Goal: Task Accomplishment & Management: Manage account settings

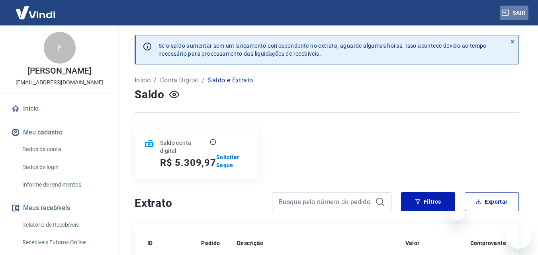
click at [513, 11] on button "Sair" at bounding box center [514, 13] width 29 height 15
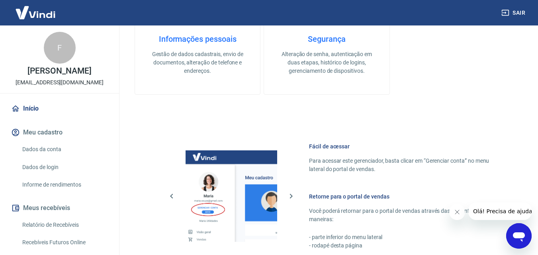
scroll to position [398, 0]
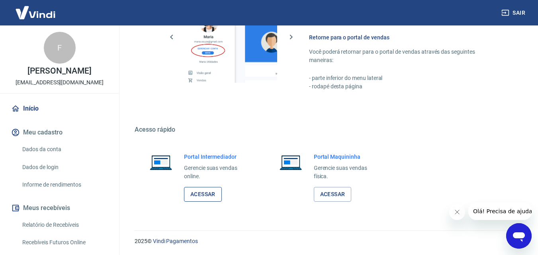
click at [198, 194] on link "Acessar" at bounding box center [203, 194] width 38 height 15
drag, startPoint x: 513, startPoint y: 12, endPoint x: 501, endPoint y: 11, distance: 11.2
click at [512, 12] on button "Sair" at bounding box center [514, 13] width 29 height 15
